Goal: Task Accomplishment & Management: Manage account settings

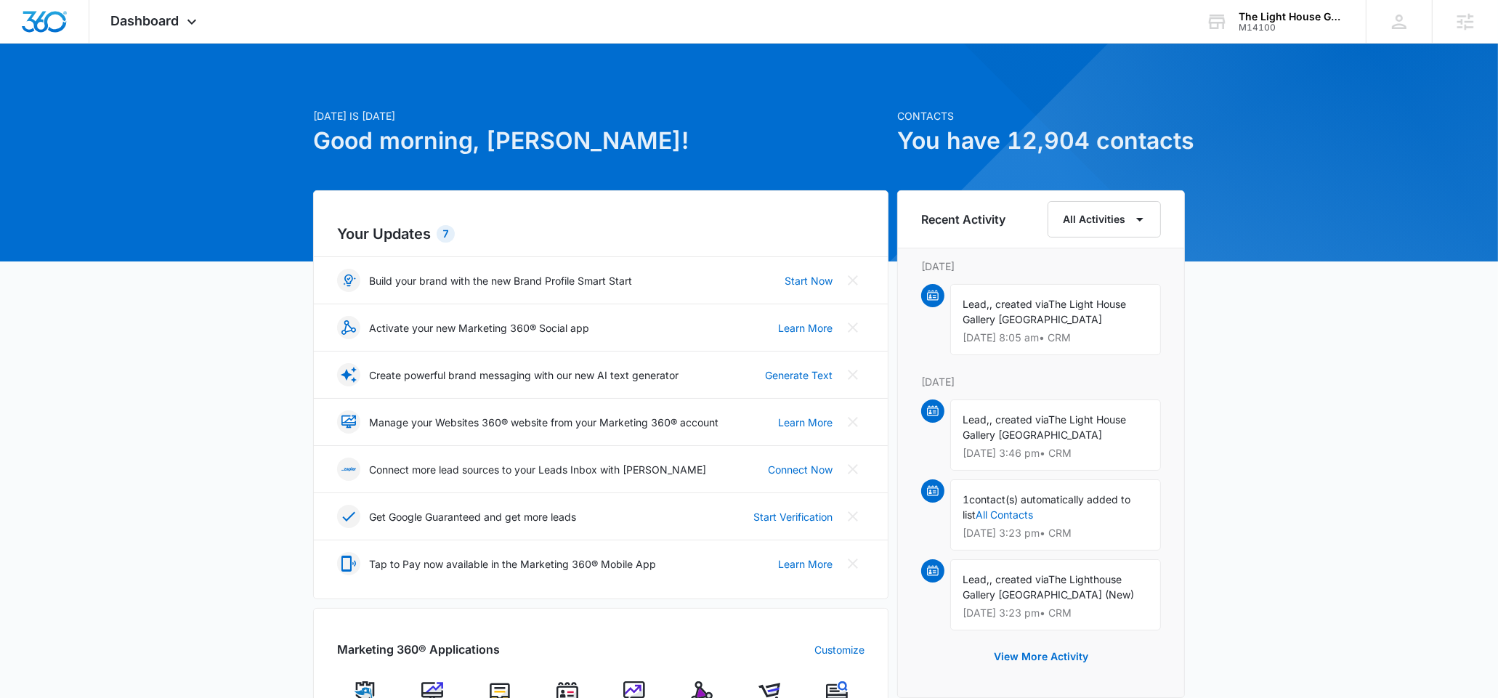
click at [693, 691] on img at bounding box center [702, 693] width 22 height 22
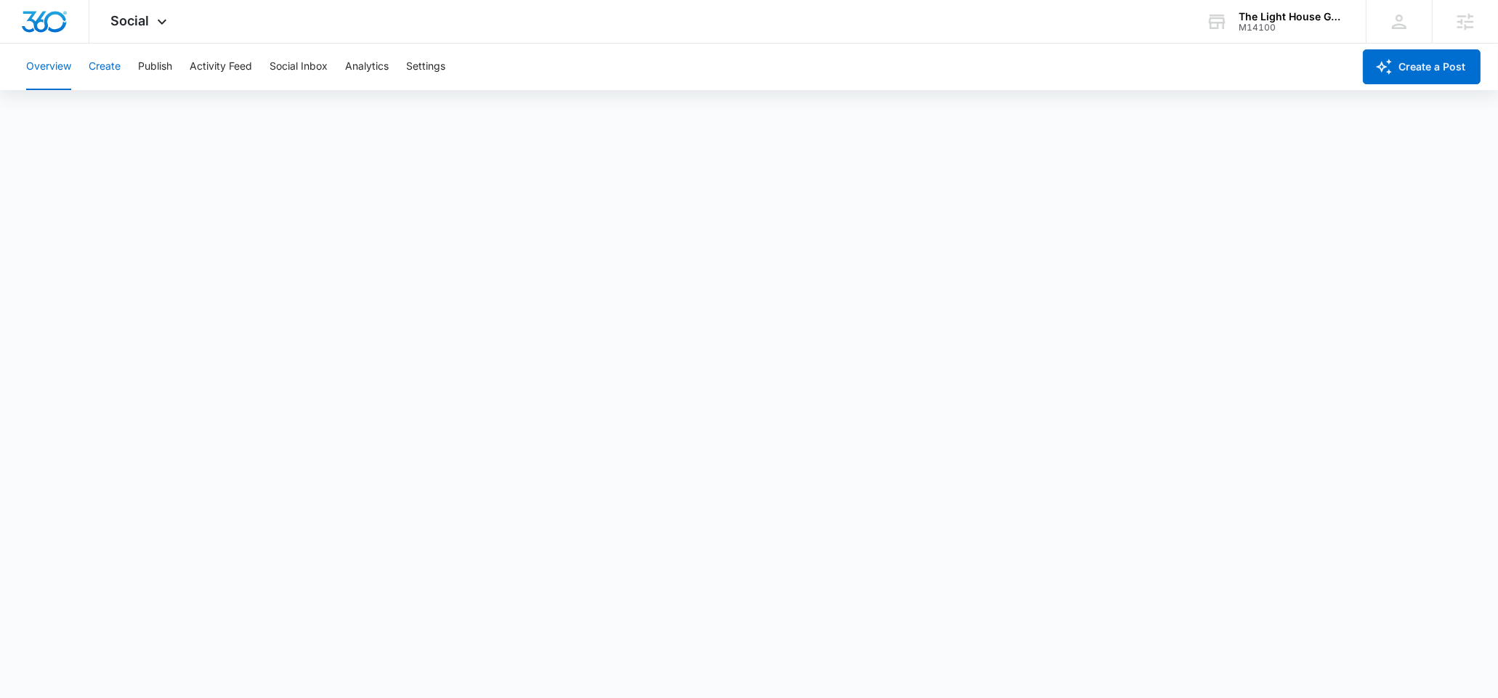
click at [114, 67] on button "Create" at bounding box center [105, 67] width 32 height 47
click at [1325, 25] on div "M14100" at bounding box center [1292, 28] width 106 height 10
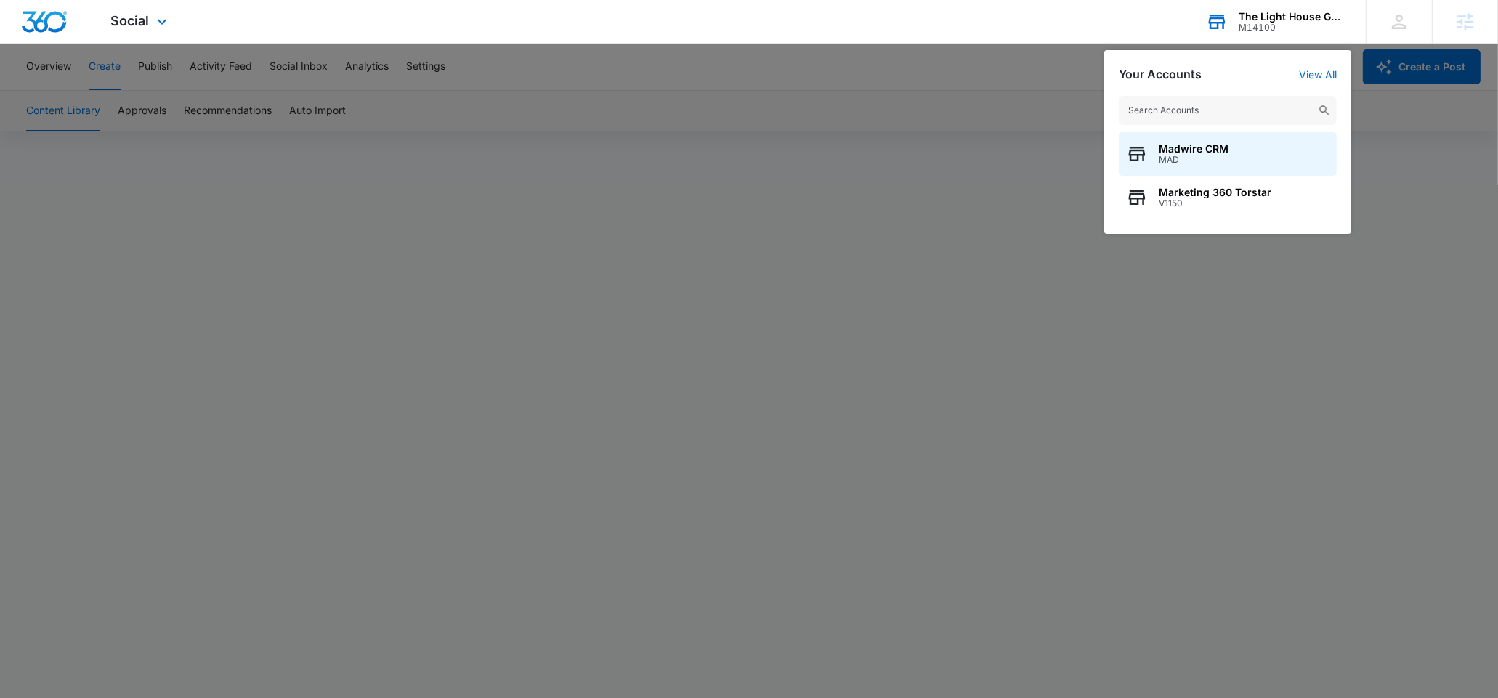
click at [1168, 110] on input "text" at bounding box center [1228, 110] width 218 height 29
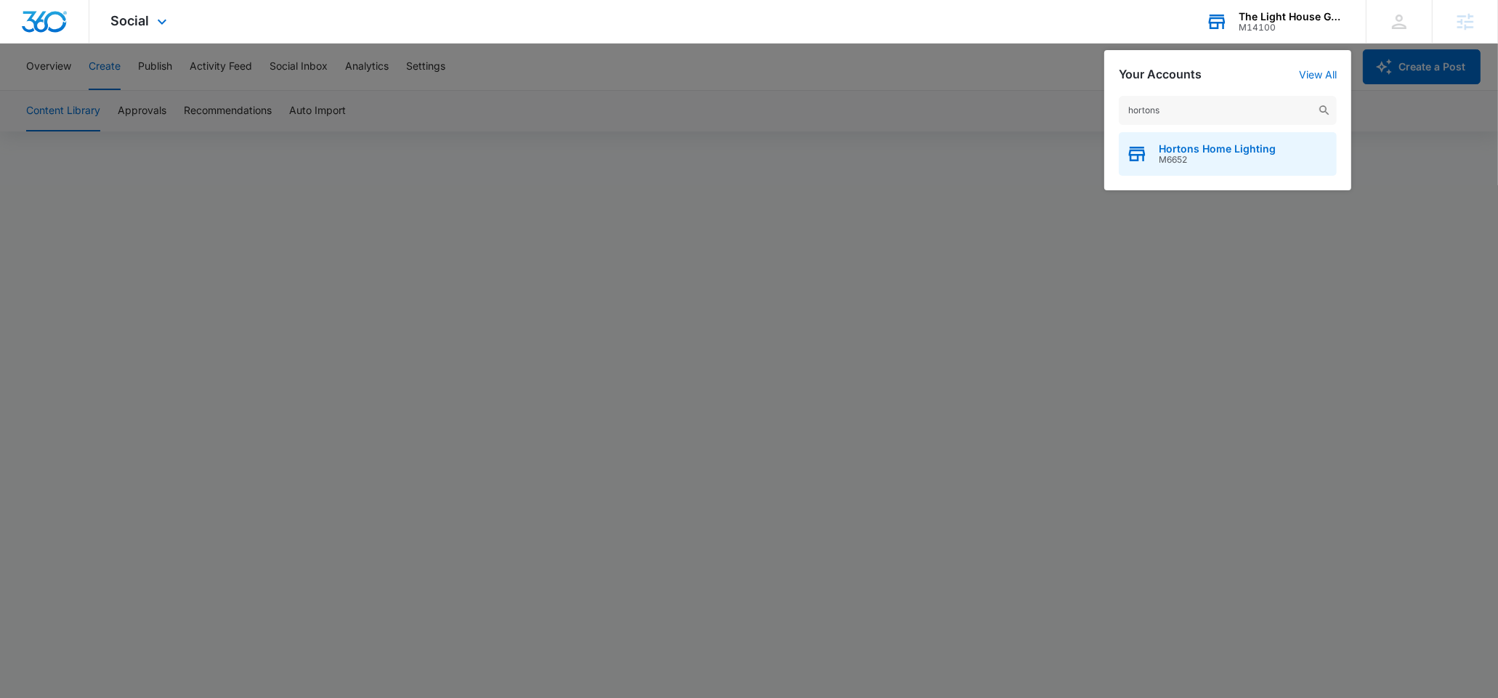
type input "hortons"
click at [1228, 150] on span "Hortons Home Lighting" at bounding box center [1217, 149] width 117 height 12
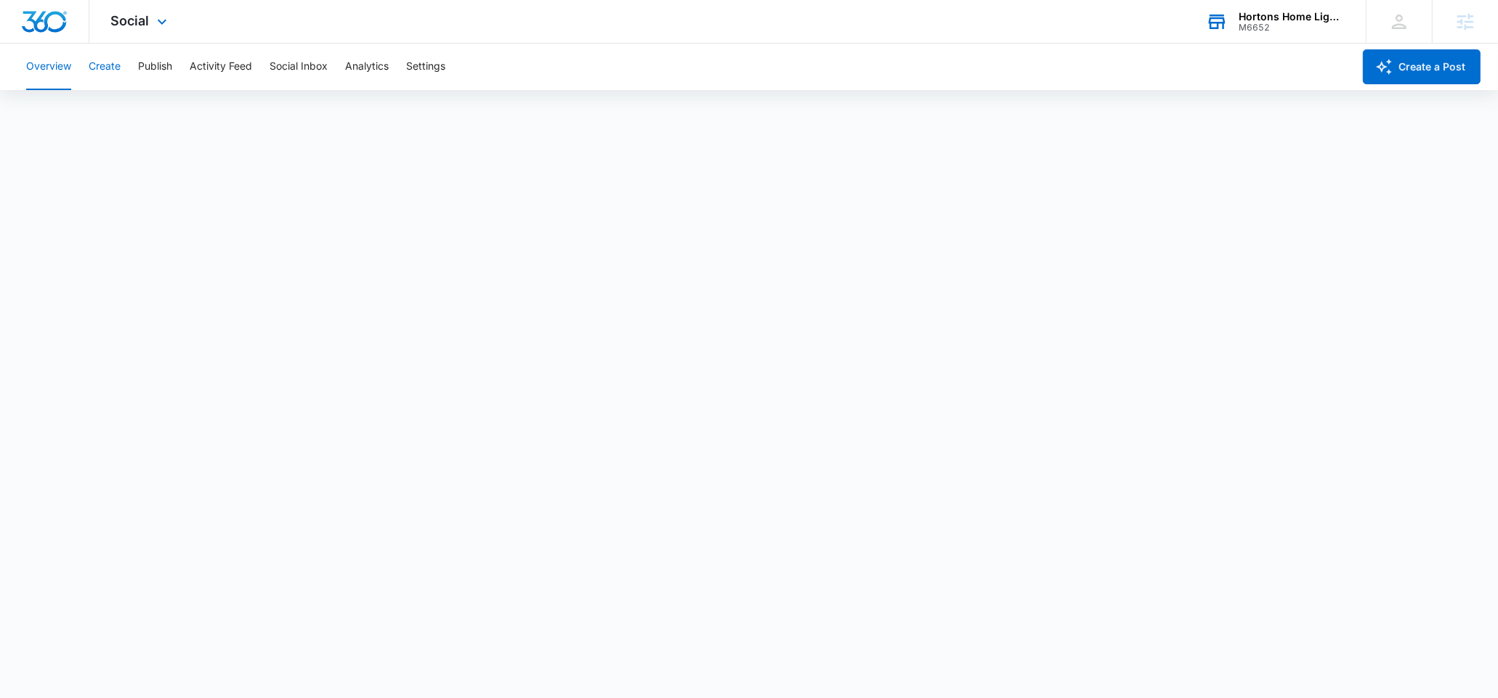
click at [120, 76] on button "Create" at bounding box center [105, 67] width 32 height 47
click at [171, 68] on button "Publish" at bounding box center [155, 67] width 34 height 47
click at [138, 108] on div "Calendar Schedules" at bounding box center [748, 111] width 1463 height 41
click at [134, 111] on button "Schedules" at bounding box center [110, 111] width 49 height 41
click at [100, 69] on button "Create" at bounding box center [105, 67] width 32 height 47
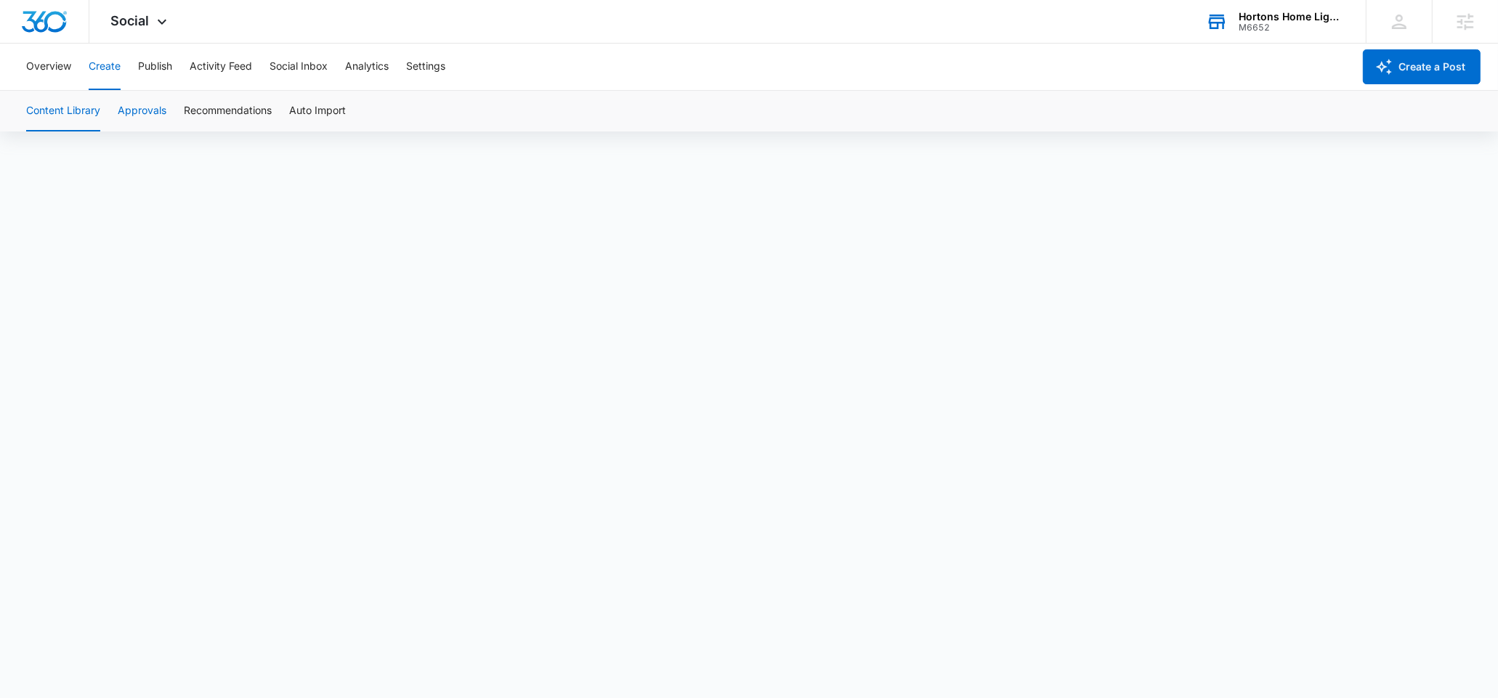
click at [136, 95] on button "Approvals" at bounding box center [142, 111] width 49 height 41
click at [160, 73] on button "Publish" at bounding box center [155, 67] width 34 height 47
click at [1307, 23] on div "M6652" at bounding box center [1292, 28] width 106 height 10
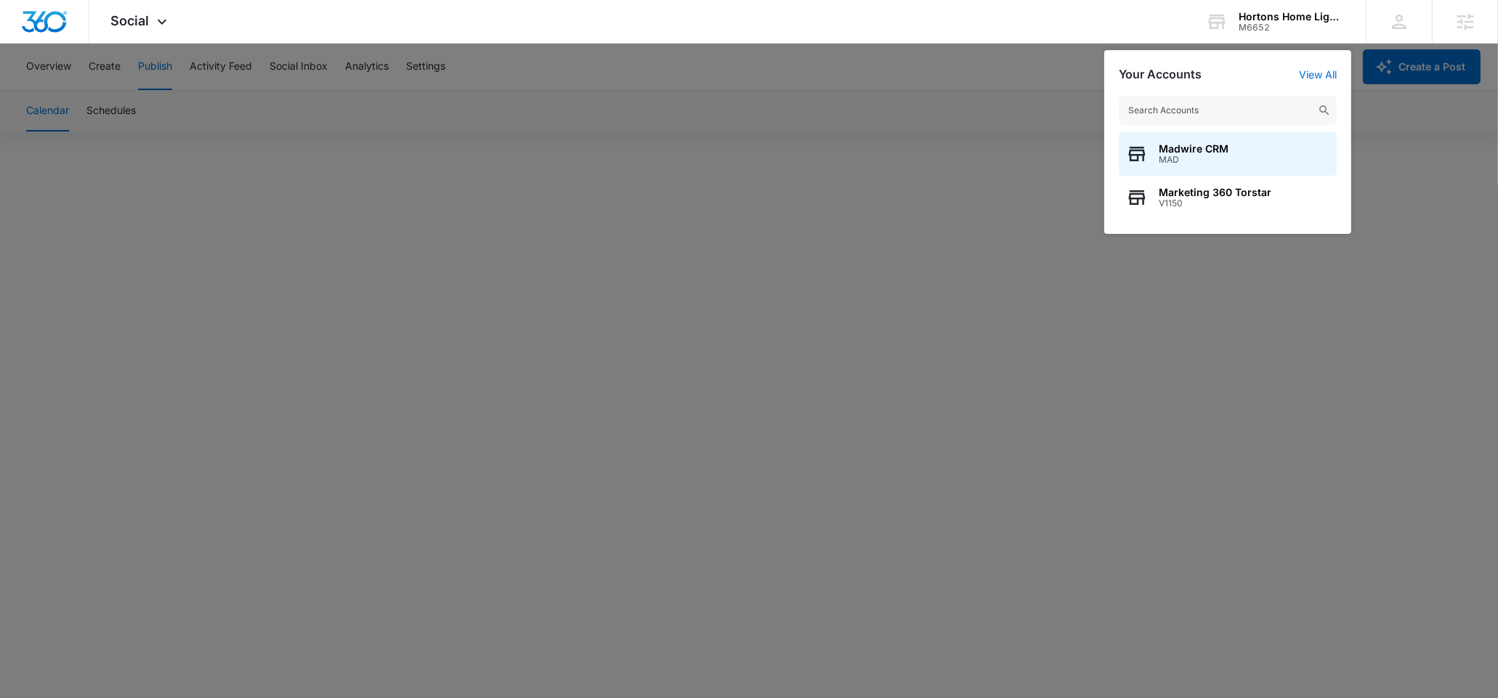
click at [1178, 109] on input "text" at bounding box center [1228, 110] width 218 height 29
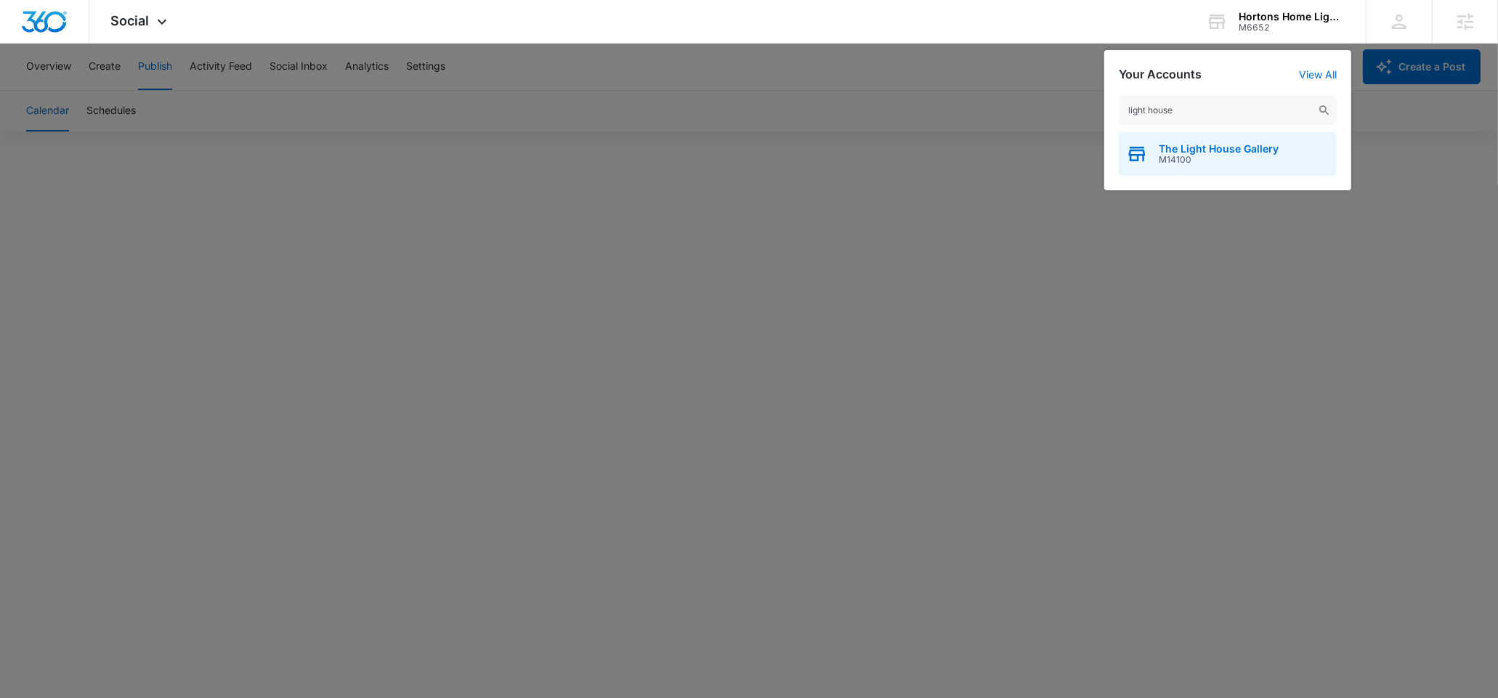
type input "light house"
click at [1205, 159] on span "M14100" at bounding box center [1219, 160] width 120 height 10
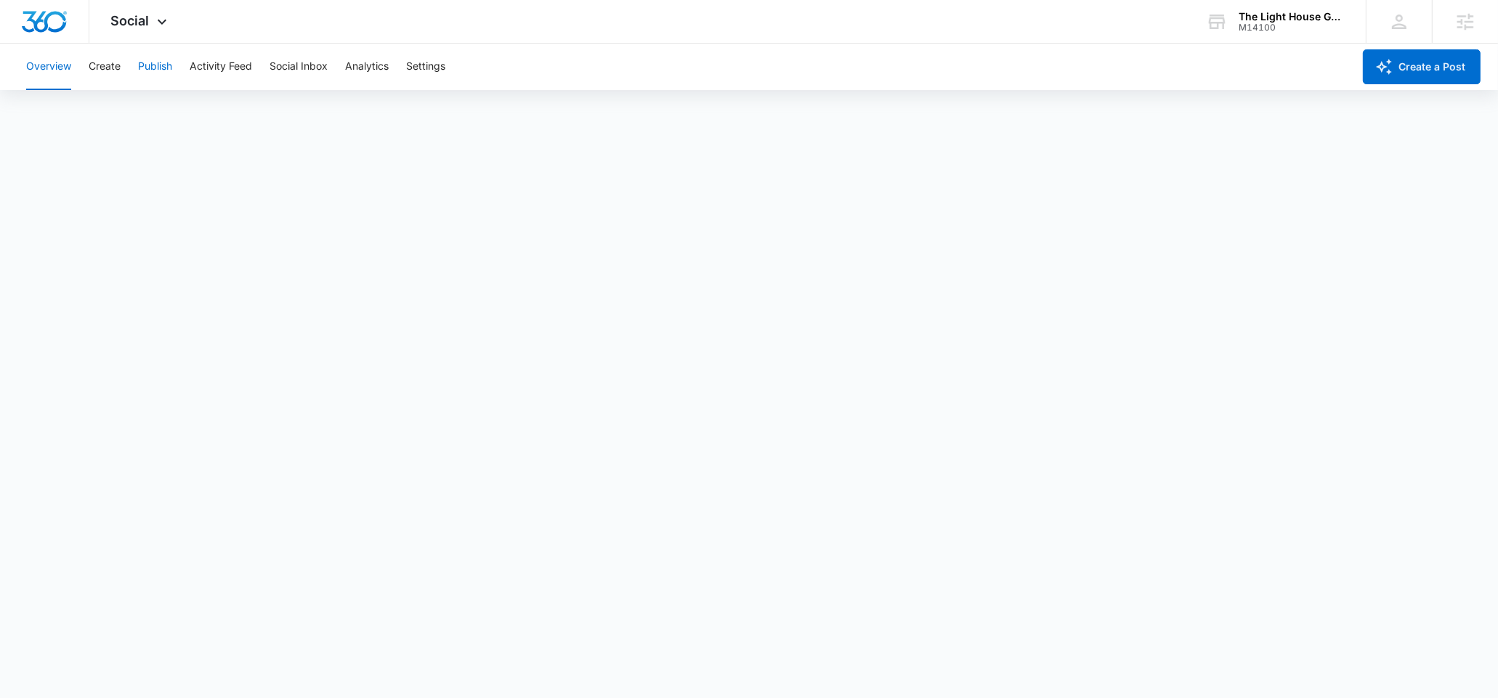
drag, startPoint x: 155, startPoint y: 64, endPoint x: 139, endPoint y: 72, distance: 18.5
click at [156, 64] on button "Publish" at bounding box center [155, 67] width 34 height 47
click at [121, 123] on button "Schedules" at bounding box center [110, 111] width 49 height 41
click at [163, 62] on button "Publish" at bounding box center [155, 67] width 34 height 47
click at [110, 70] on button "Create" at bounding box center [105, 67] width 32 height 47
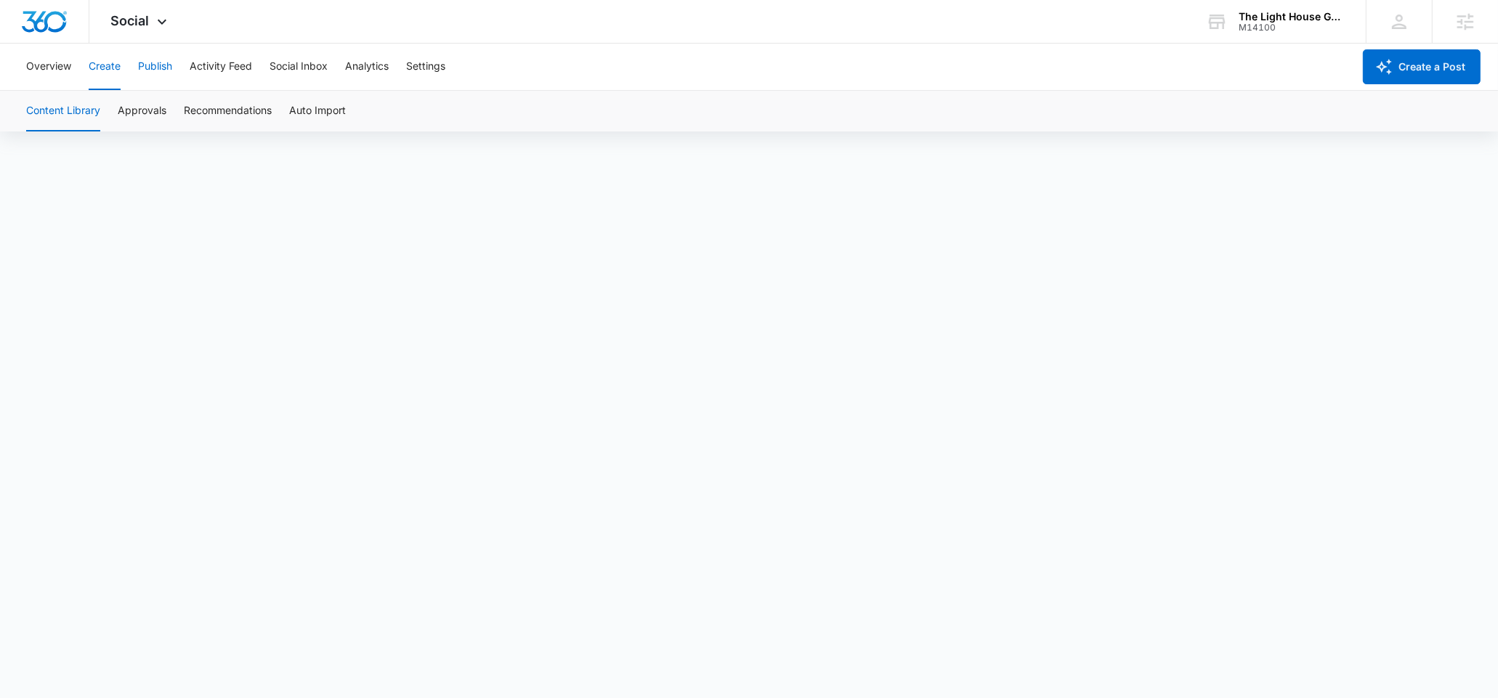
click at [145, 62] on button "Publish" at bounding box center [155, 67] width 34 height 47
click at [94, 70] on button "Create" at bounding box center [105, 67] width 32 height 47
click at [120, 116] on button "Approvals" at bounding box center [142, 111] width 49 height 41
click at [144, 71] on button "Publish" at bounding box center [155, 67] width 34 height 47
click at [92, 74] on button "Create" at bounding box center [105, 67] width 32 height 47
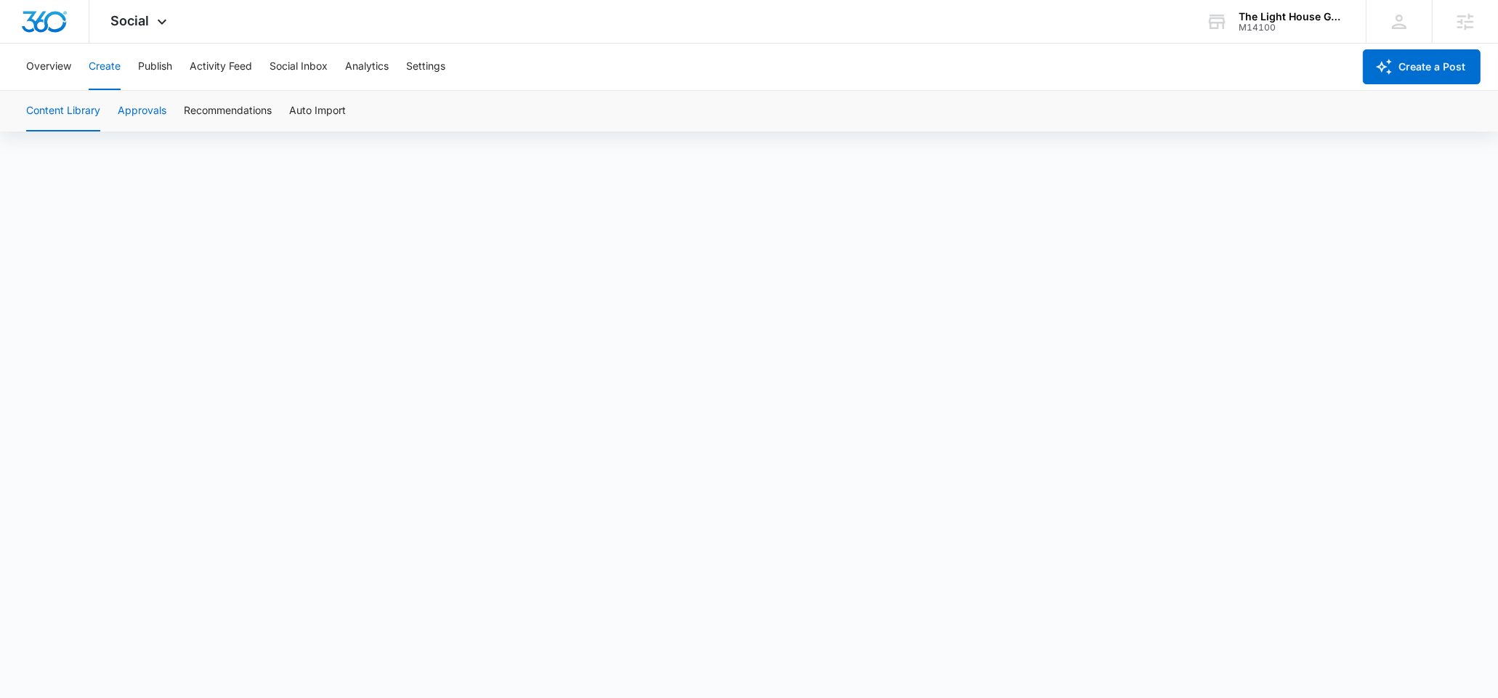
click at [137, 99] on button "Approvals" at bounding box center [142, 111] width 49 height 41
